Goal: Navigation & Orientation: Find specific page/section

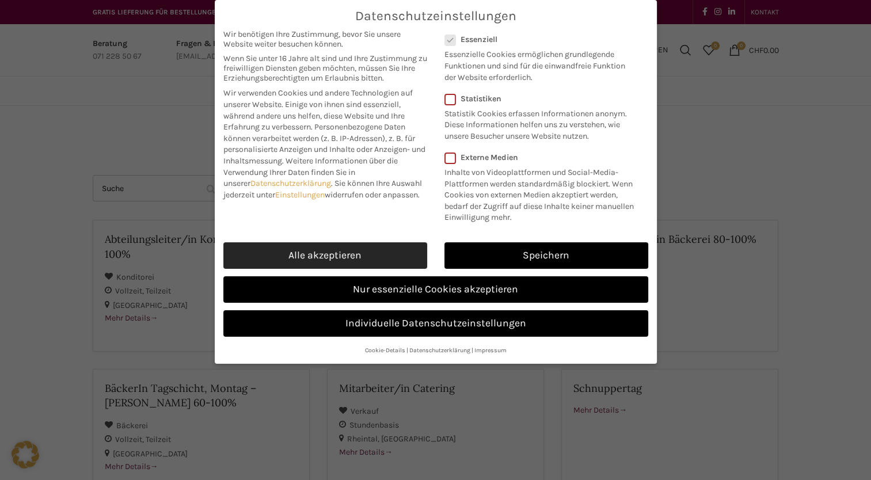
click at [350, 252] on link "Alle akzeptieren" at bounding box center [325, 255] width 204 height 26
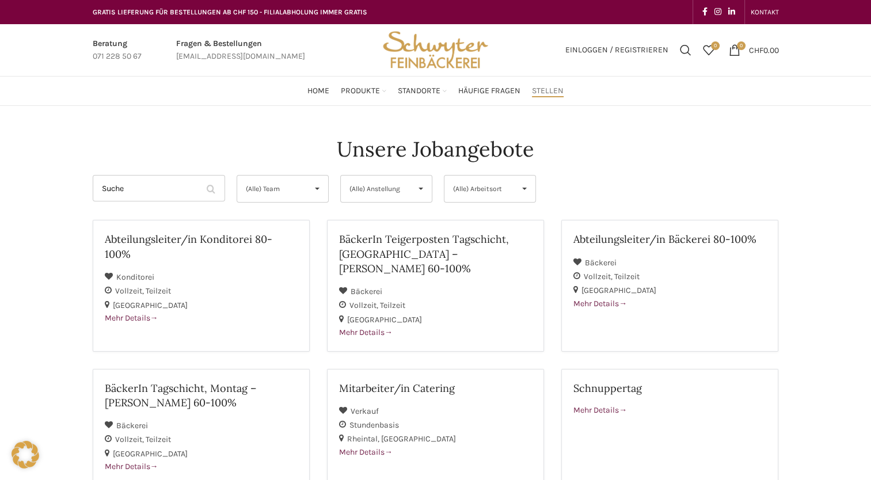
click at [420, 193] on span "▾" at bounding box center [421, 189] width 22 height 26
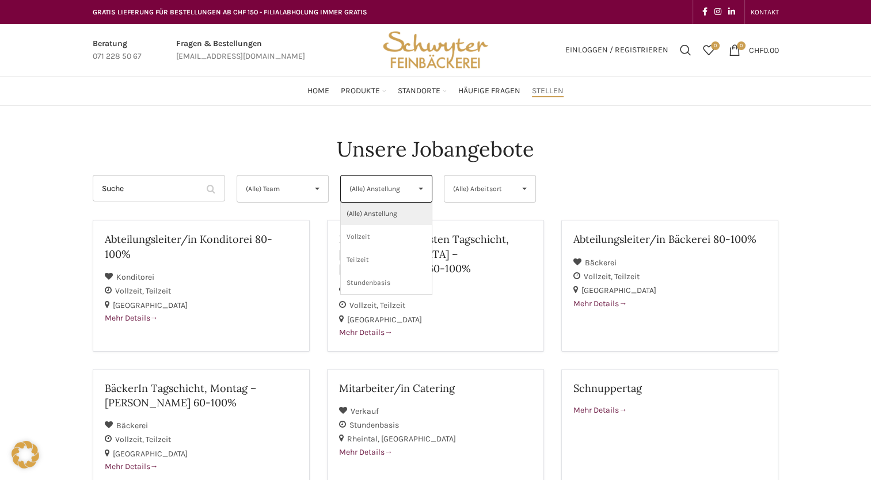
click at [304, 188] on div "(Alle) Team ▾" at bounding box center [283, 189] width 92 height 28
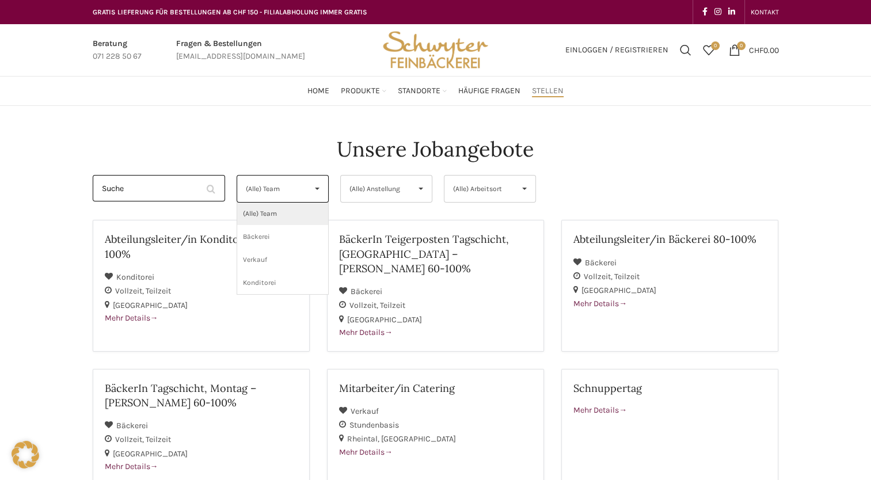
click at [173, 188] on input "Suche" at bounding box center [159, 188] width 132 height 26
click at [510, 90] on span "Häufige Fragen" at bounding box center [489, 91] width 62 height 11
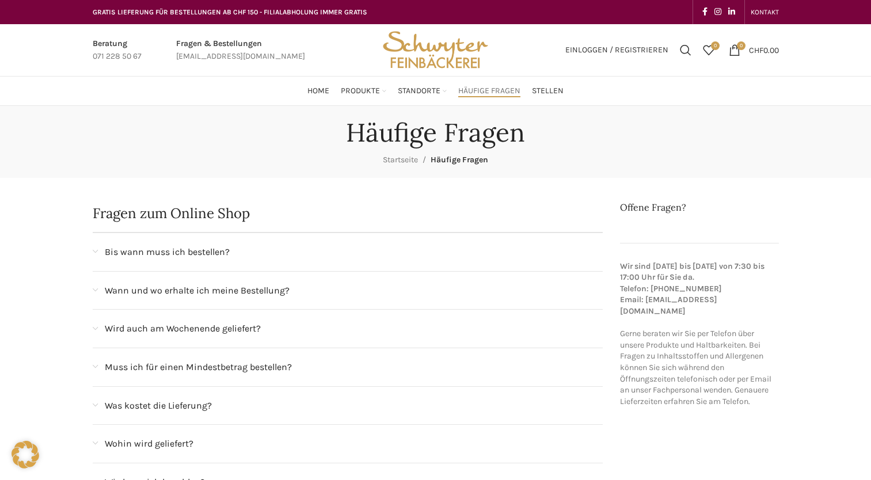
click at [428, 91] on span "Standorte" at bounding box center [419, 91] width 43 height 11
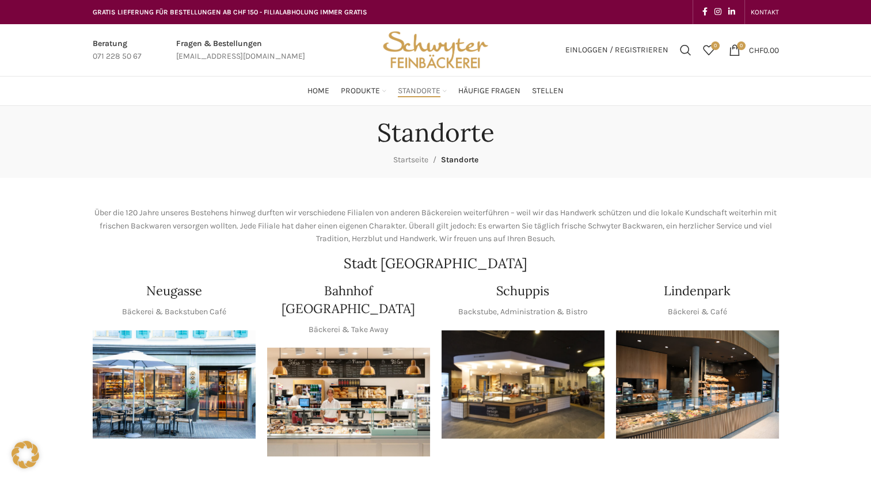
click at [456, 54] on img "Site logo" at bounding box center [435, 50] width 113 height 52
